Goal: Find specific page/section: Find specific page/section

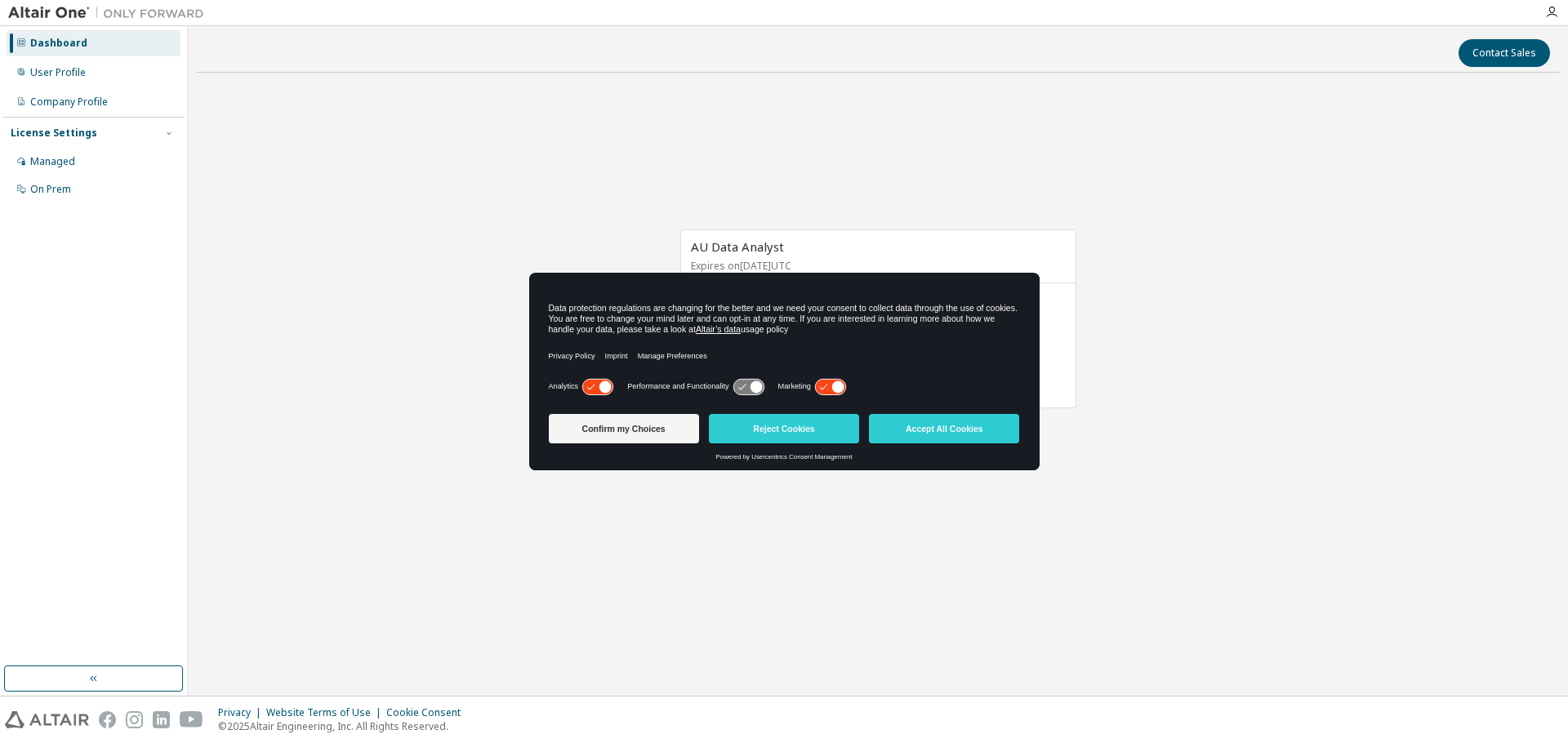
click at [938, 434] on button "Accept All Cookies" at bounding box center [944, 428] width 150 height 29
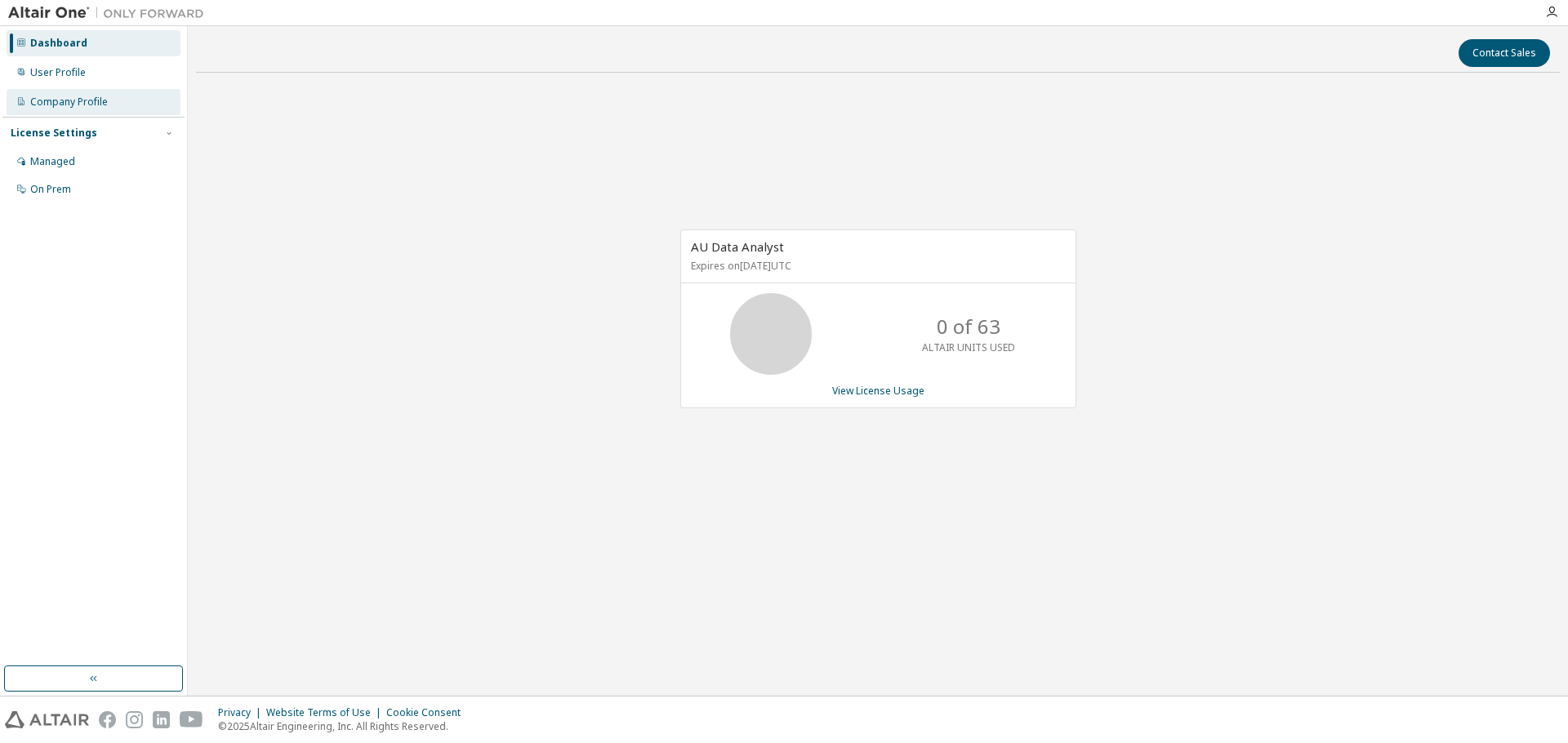
click at [61, 103] on div "Company Profile" at bounding box center [69, 102] width 78 height 13
click at [98, 105] on div "Company Profile" at bounding box center [69, 102] width 78 height 13
